Goal: Information Seeking & Learning: Learn about a topic

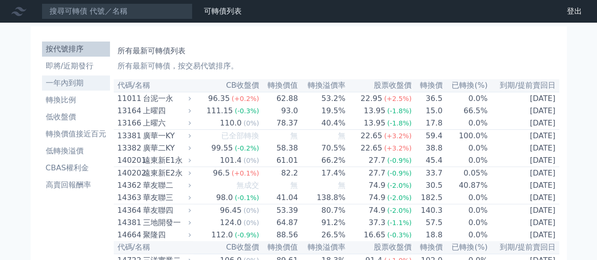
drag, startPoint x: 22, startPoint y: 142, endPoint x: 59, endPoint y: 77, distance: 74.3
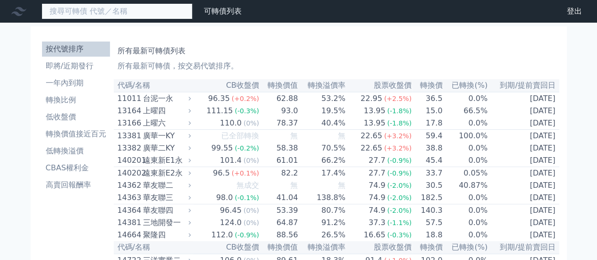
click at [78, 4] on input at bounding box center [117, 11] width 151 height 16
type input "ㄎ"
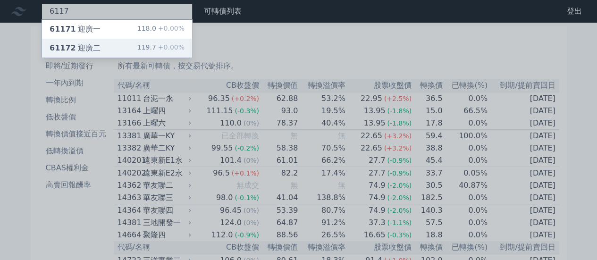
type input "6117"
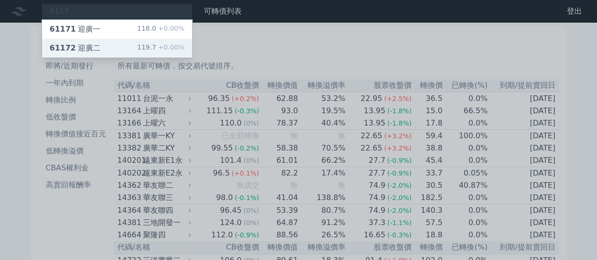
click at [116, 48] on div "61172 迎廣二 119.7 +0.00%" at bounding box center [117, 48] width 150 height 19
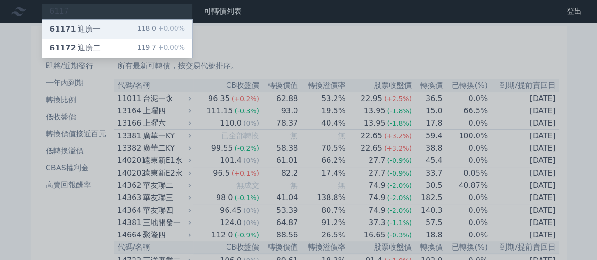
click at [91, 24] on div "61171 迎廣一" at bounding box center [75, 29] width 51 height 11
